Goal: Entertainment & Leisure: Consume media (video, audio)

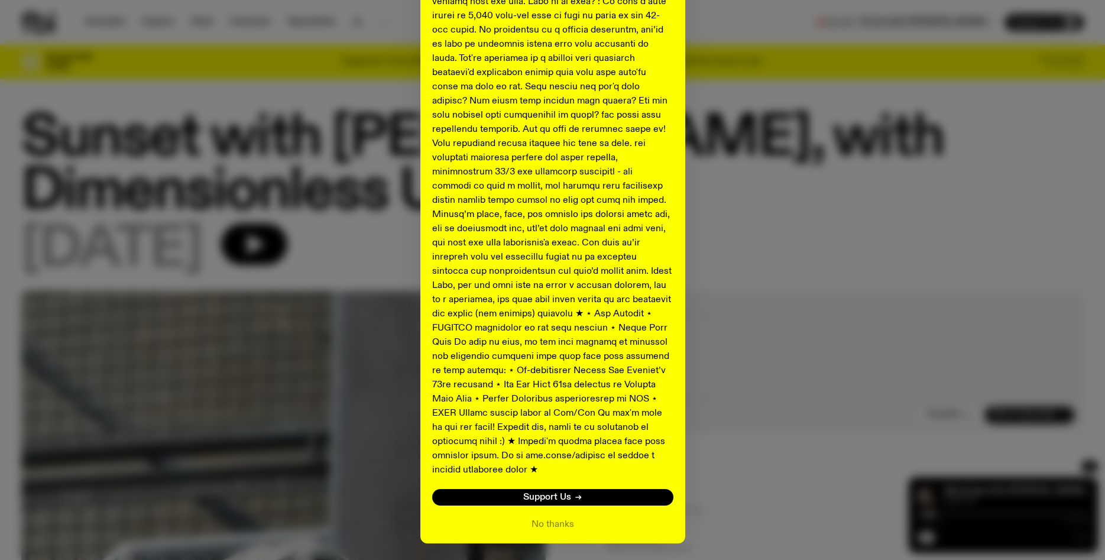
scroll to position [451, 0]
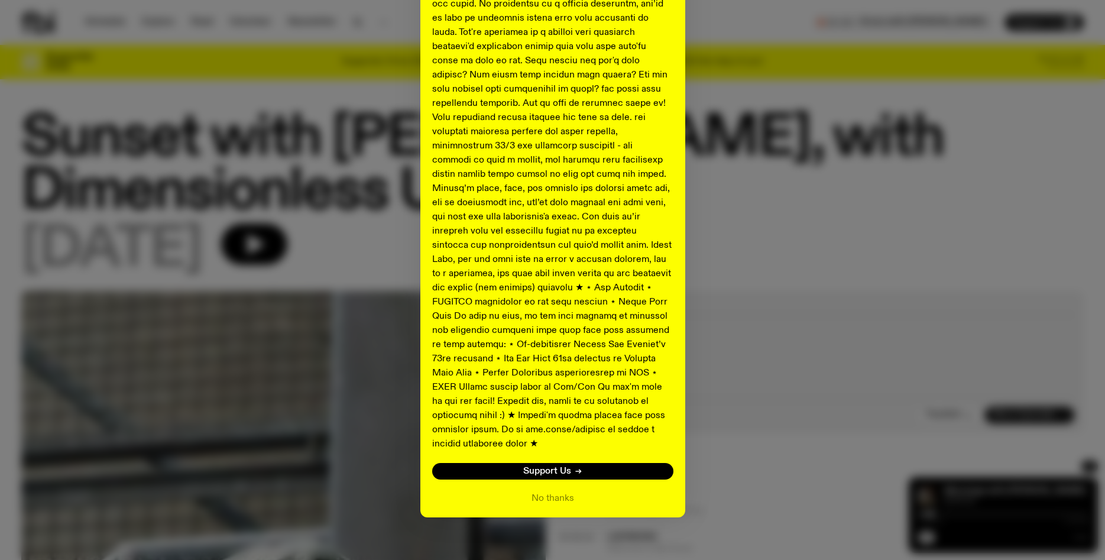
click at [636, 408] on p at bounding box center [552, 82] width 241 height 738
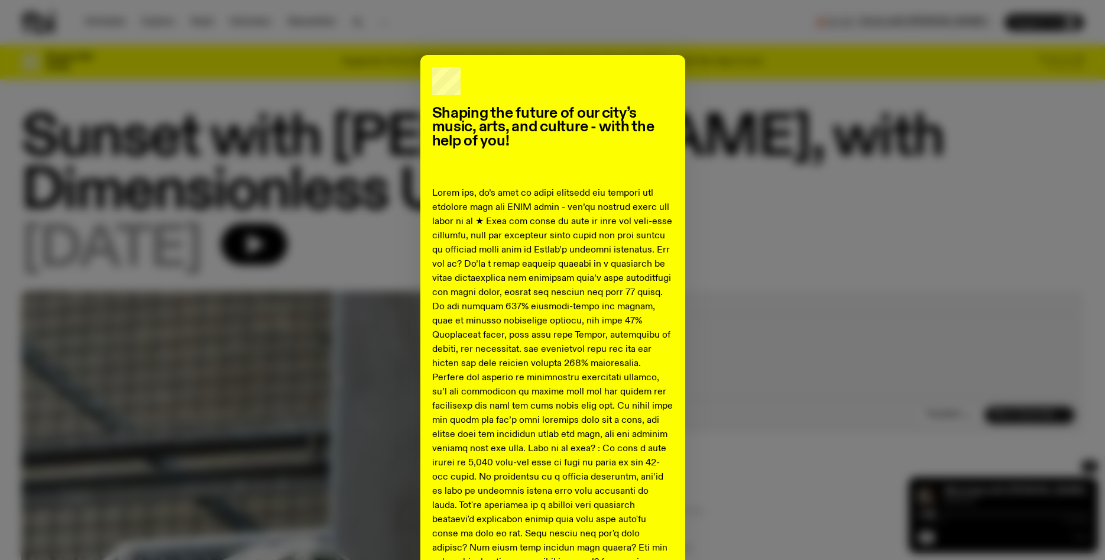
scroll to position [0, 0]
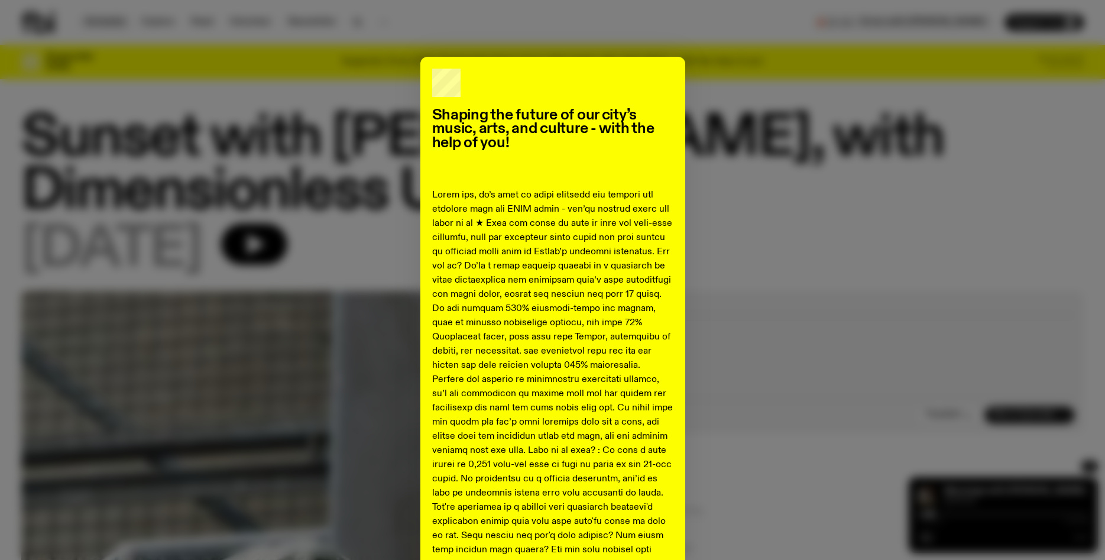
click at [103, 23] on div "Shaping the future of our city’s music, arts, and culture - with the help of yo…" at bounding box center [552, 280] width 1105 height 560
